Goal: Task Accomplishment & Management: Complete application form

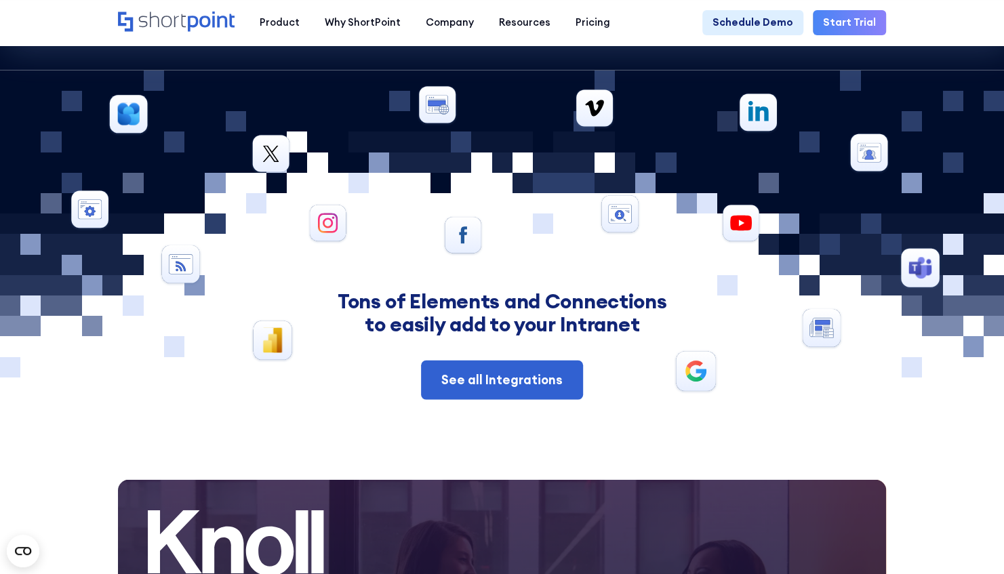
scroll to position [4956, 0]
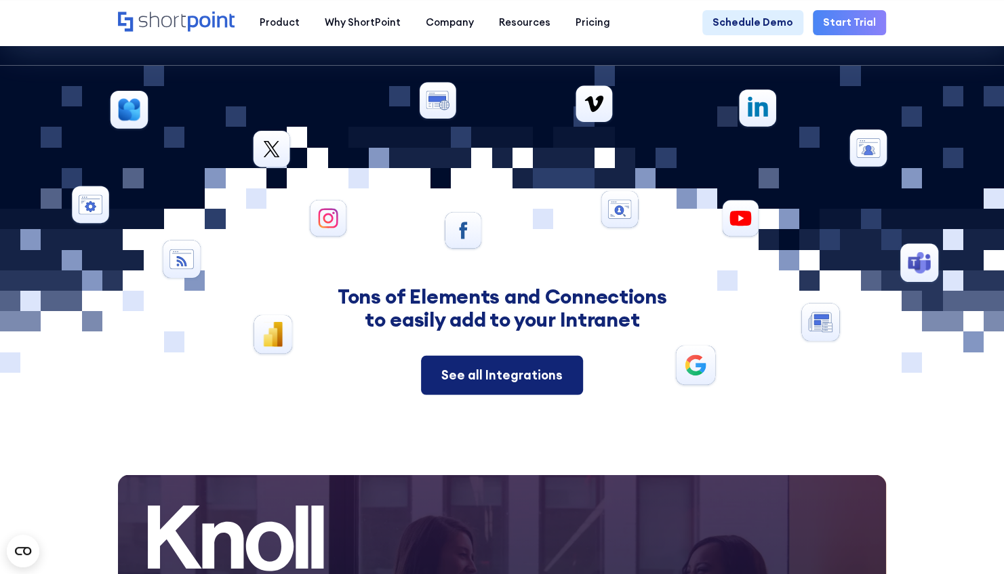
click at [534, 385] on div "See all Integrations" at bounding box center [501, 375] width 121 height 19
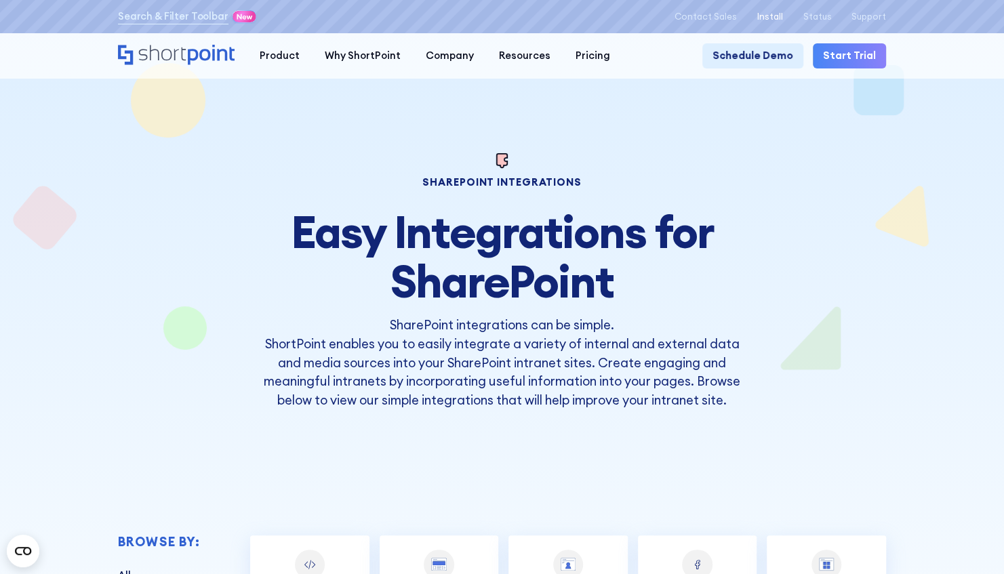
click at [777, 12] on p "Install" at bounding box center [770, 17] width 26 height 10
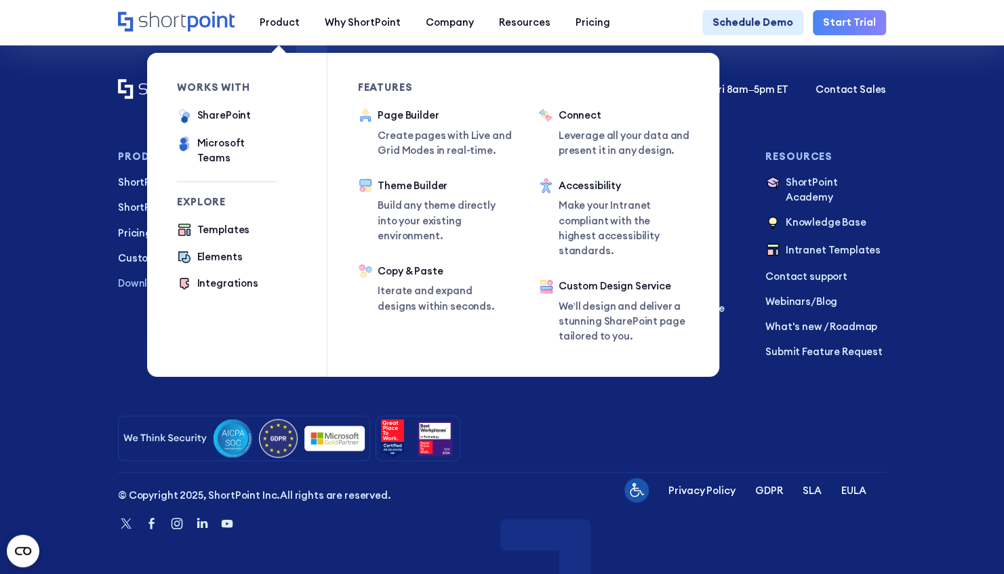
scroll to position [1291, 0]
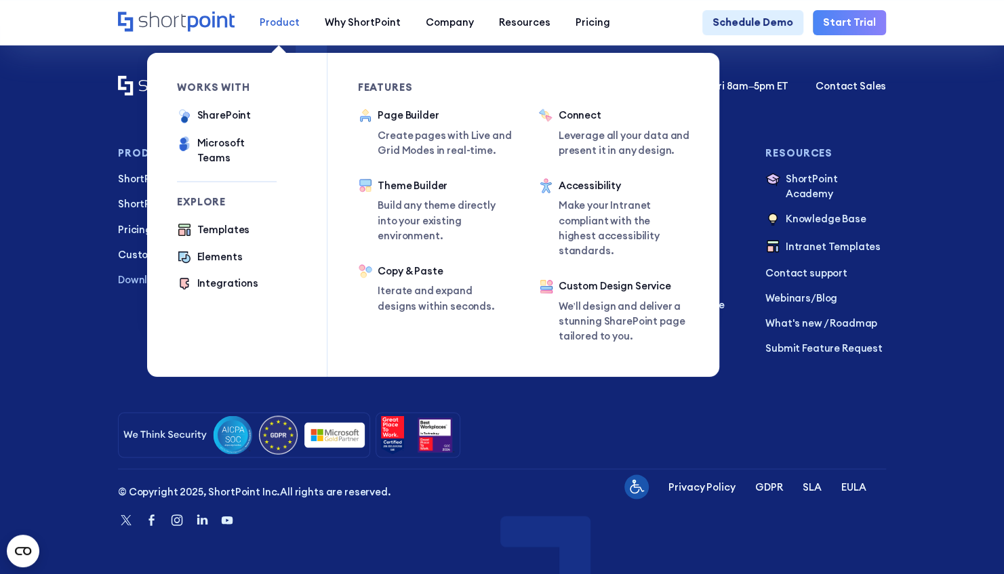
click at [263, 22] on div "Product" at bounding box center [280, 22] width 40 height 15
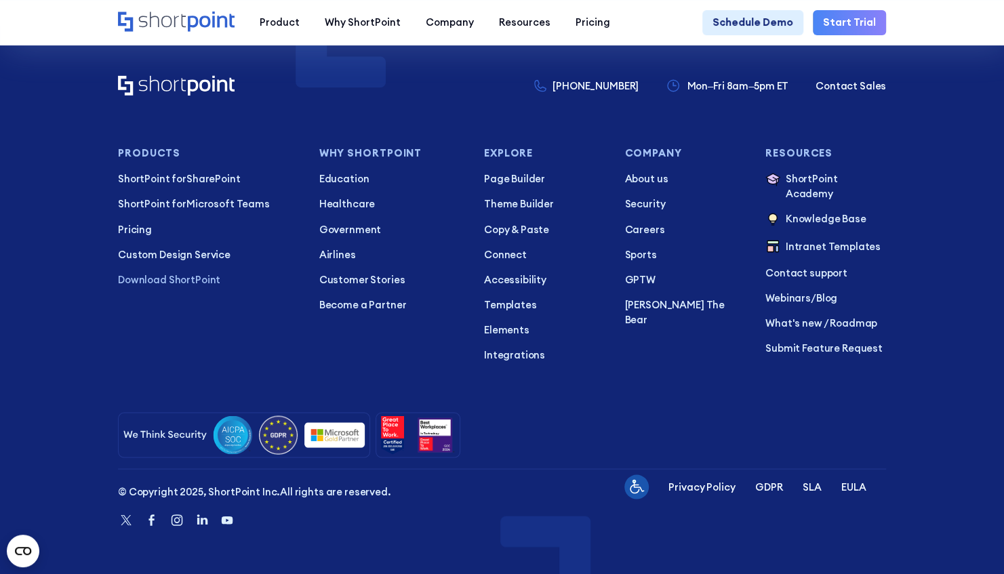
click at [874, 412] on div at bounding box center [502, 434] width 768 height 45
click at [218, 171] on p "ShortPoint for SharePoint" at bounding box center [208, 178] width 181 height 15
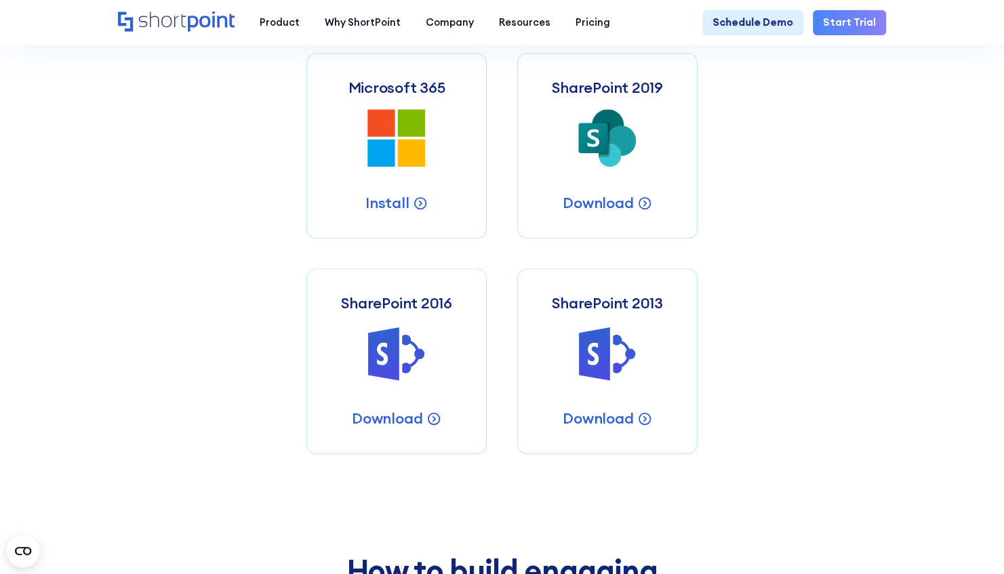
scroll to position [588, 0]
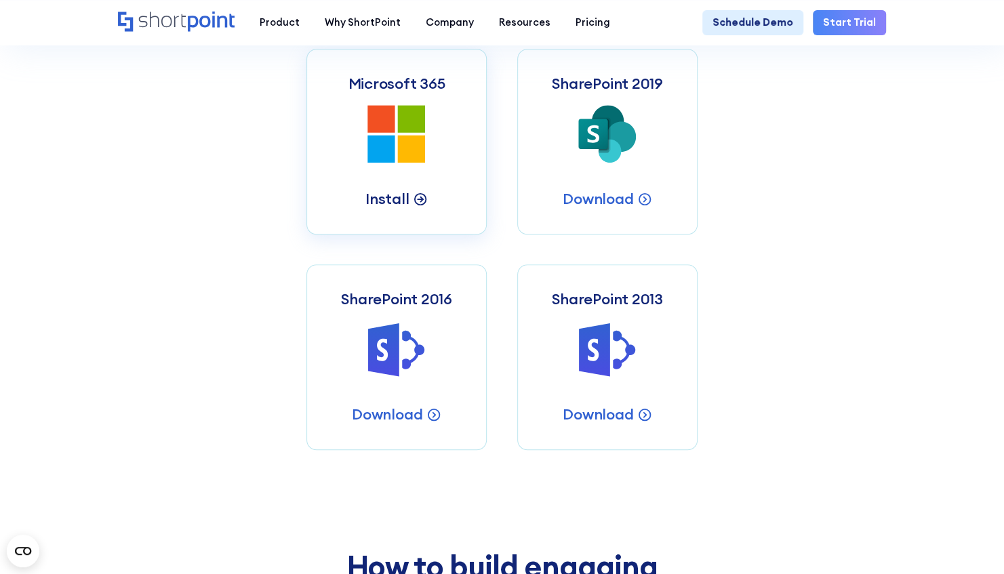
click at [390, 206] on p "Install" at bounding box center [386, 199] width 43 height 20
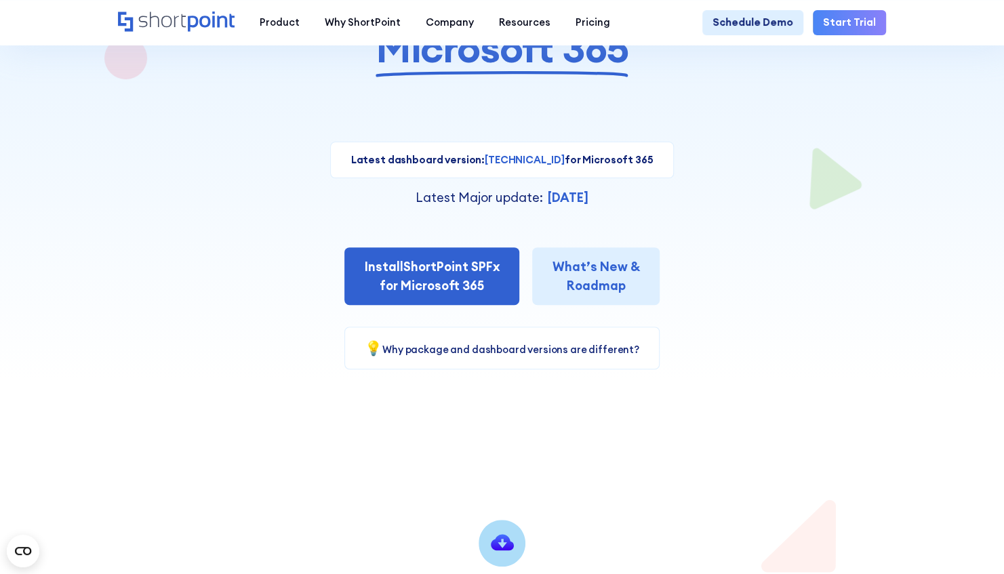
scroll to position [198, 0]
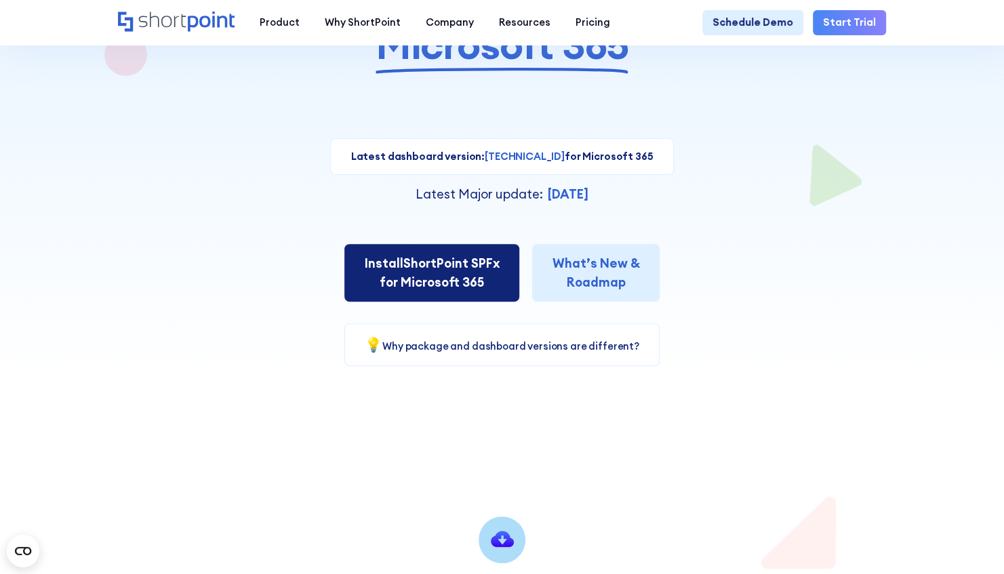
click at [473, 279] on link "Install ShortPoint SPFx for Microsoft 365" at bounding box center [431, 273] width 175 height 58
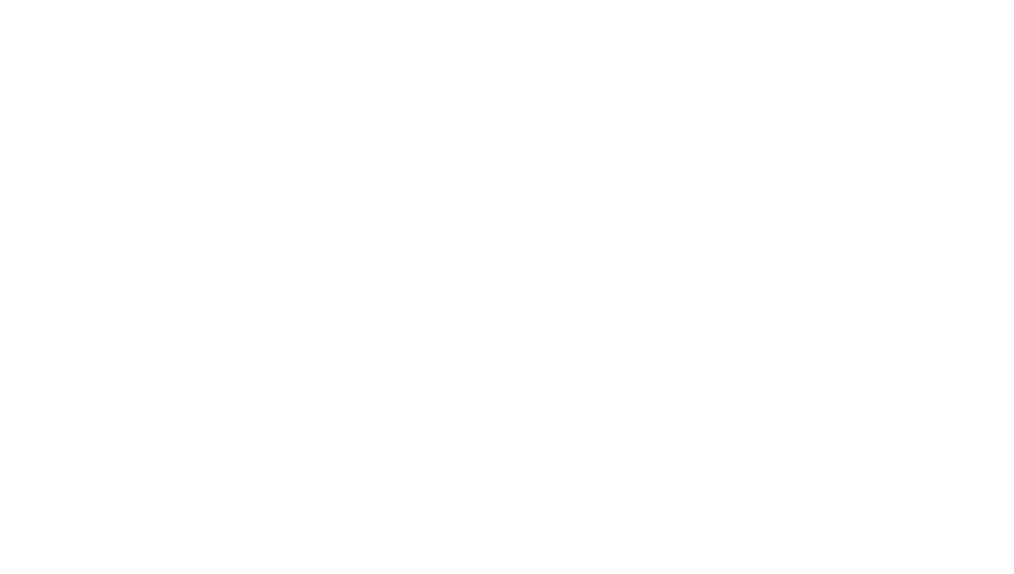
select select "Microsoft 365"
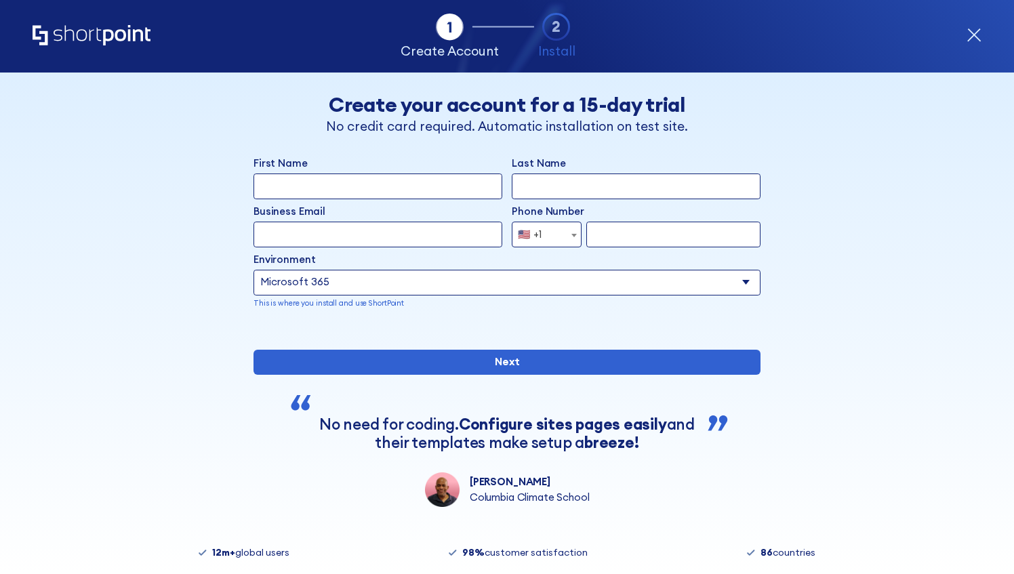
click at [587, 254] on div "Environment Select an environment Microsoft 365 SharePoint Online SharePoint 20…" at bounding box center [507, 280] width 507 height 57
click at [428, 178] on input "First Name" at bounding box center [378, 186] width 249 height 25
type input "Knoxly"
type input "Oto"
type input "[EMAIL_ADDRESS][DOMAIN_NAME]"
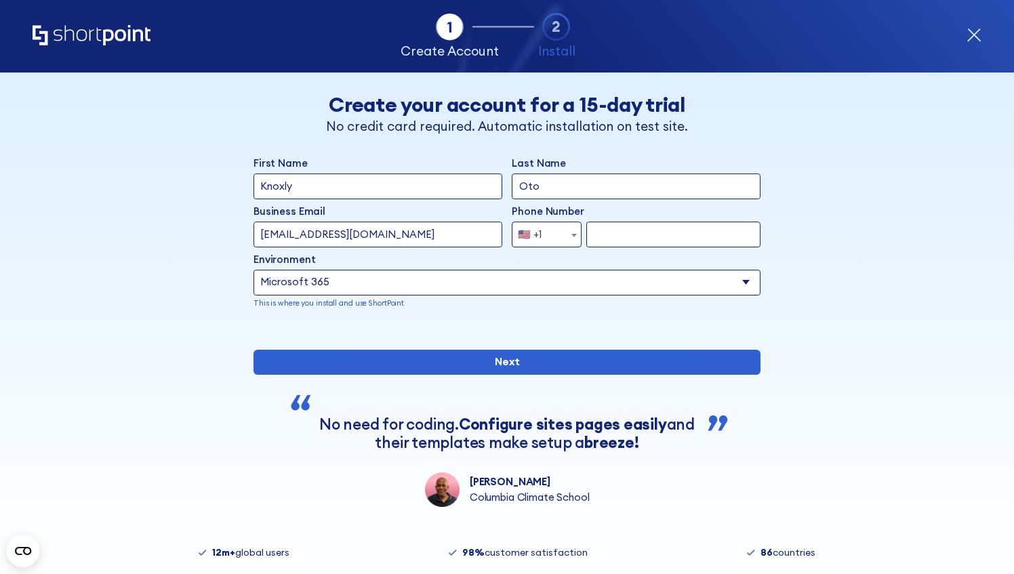
select select "+677"
type input "7537366"
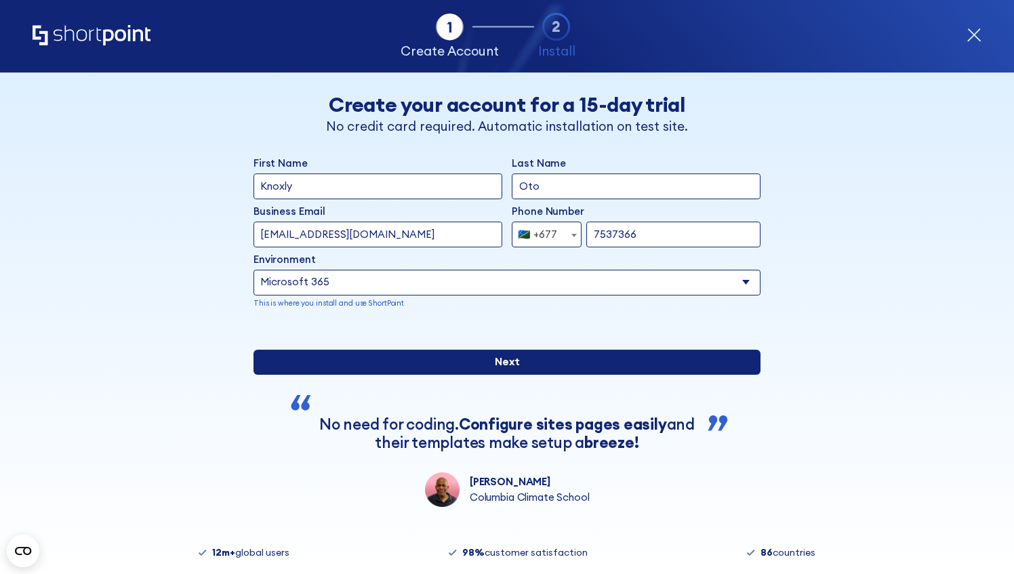
click at [504, 375] on input "Next" at bounding box center [507, 362] width 507 height 25
